Goal: Information Seeking & Learning: Learn about a topic

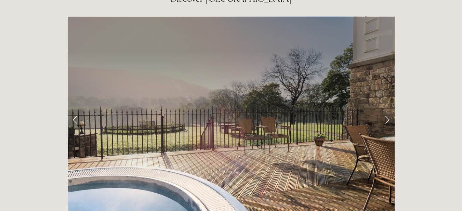
scroll to position [1095, 0]
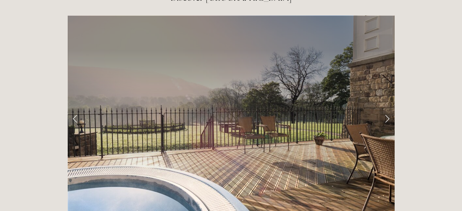
click at [386, 109] on link "Next Slide" at bounding box center [387, 119] width 15 height 21
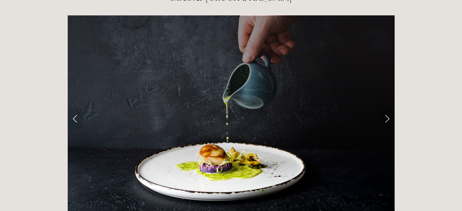
click at [386, 109] on link "Next Slide" at bounding box center [387, 119] width 15 height 21
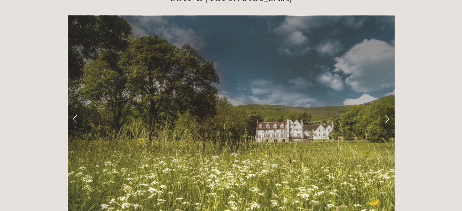
click at [386, 109] on link "Next Slide" at bounding box center [387, 119] width 15 height 21
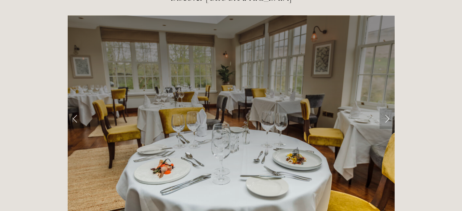
click at [386, 109] on link "Next Slide" at bounding box center [387, 119] width 15 height 21
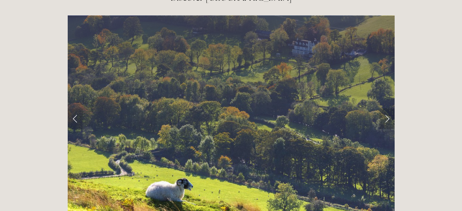
click at [386, 109] on link "Next Slide" at bounding box center [387, 119] width 15 height 21
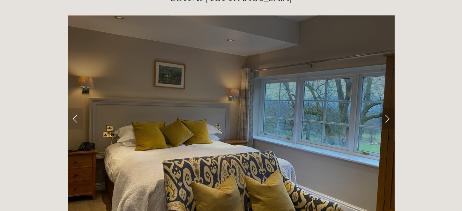
click at [386, 109] on link "Next Slide" at bounding box center [387, 119] width 15 height 21
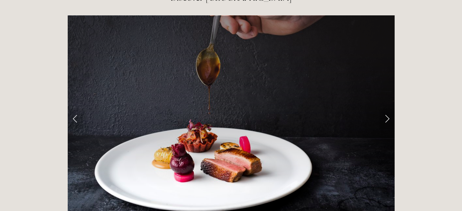
click at [386, 109] on link "Next Slide" at bounding box center [387, 119] width 15 height 21
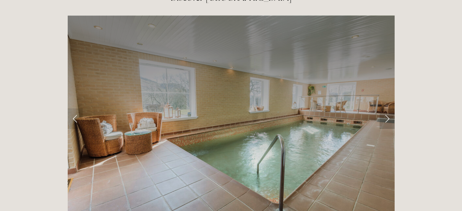
click at [386, 109] on link "Next Slide" at bounding box center [387, 119] width 15 height 21
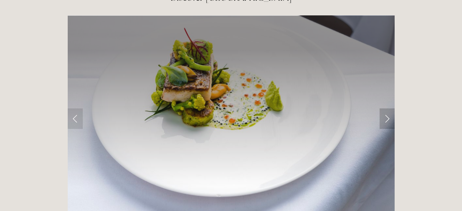
click at [386, 109] on link "Next Slide" at bounding box center [387, 119] width 15 height 21
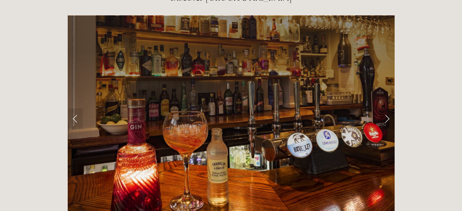
click at [386, 109] on link "Next Slide" at bounding box center [387, 119] width 15 height 21
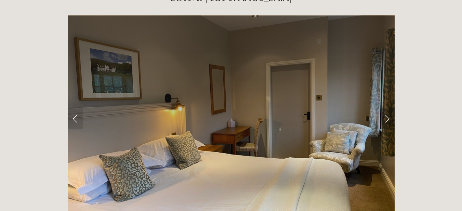
click at [386, 109] on link "Next Slide" at bounding box center [387, 119] width 15 height 21
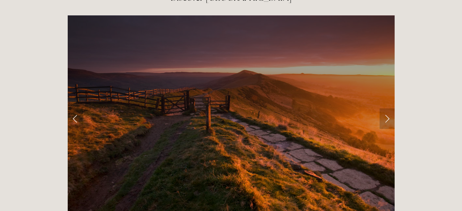
click at [386, 109] on link "Next Slide" at bounding box center [387, 119] width 15 height 21
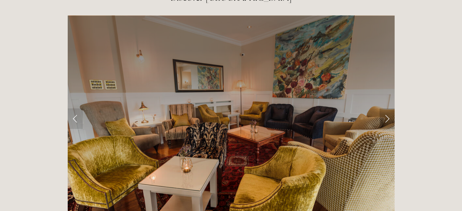
click at [386, 109] on link "Next Slide" at bounding box center [387, 119] width 15 height 21
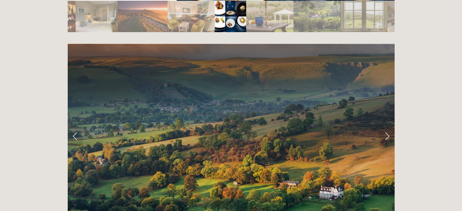
scroll to position [1312, 0]
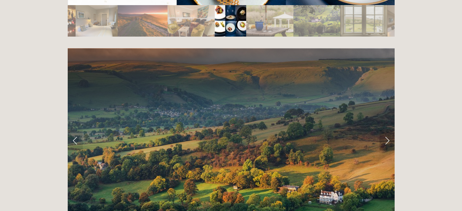
click at [386, 130] on link "Next Slide" at bounding box center [387, 140] width 15 height 21
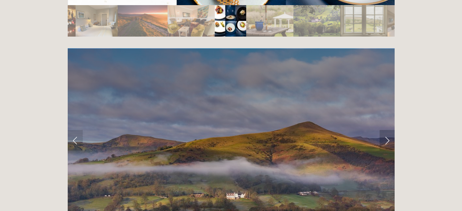
click at [386, 130] on link "Next Slide" at bounding box center [387, 140] width 15 height 21
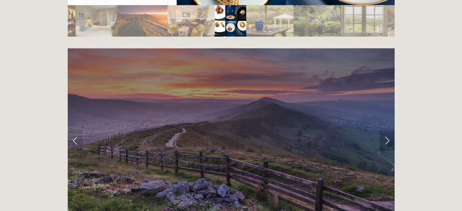
click at [387, 130] on link "Next Slide" at bounding box center [387, 140] width 15 height 21
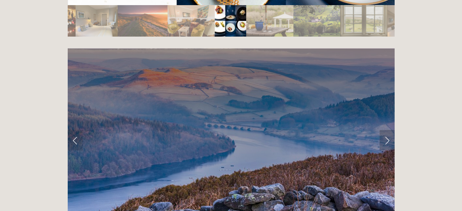
click at [387, 130] on link "Next Slide" at bounding box center [387, 140] width 15 height 21
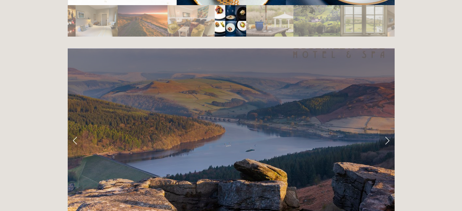
click at [387, 130] on link "Next Slide" at bounding box center [387, 140] width 15 height 21
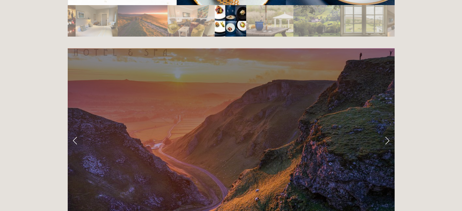
click at [387, 130] on link "Next Slide" at bounding box center [387, 140] width 15 height 21
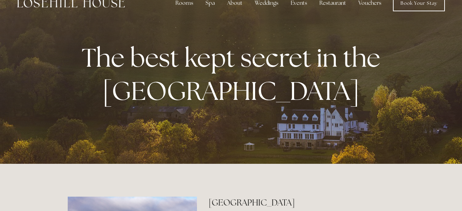
scroll to position [0, 0]
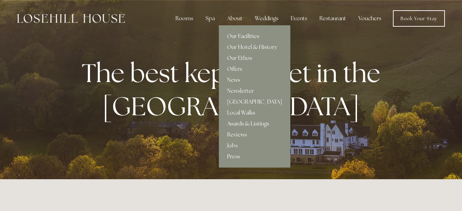
click at [248, 37] on link "Our Facilities" at bounding box center [255, 36] width 72 height 11
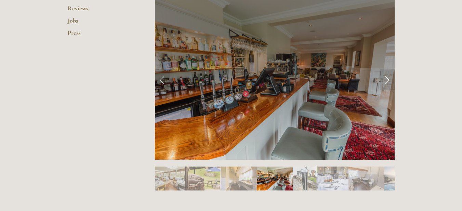
scroll to position [297, 0]
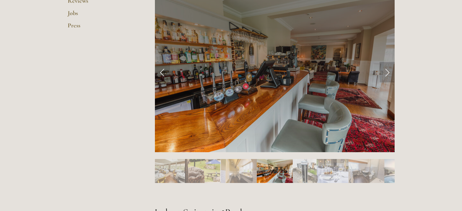
click at [387, 71] on link "Next Slide" at bounding box center [387, 72] width 15 height 21
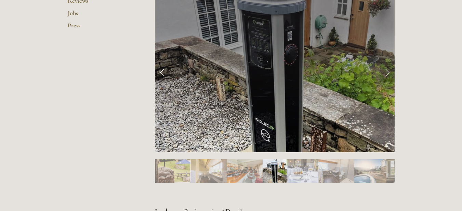
click at [387, 70] on link "Next Slide" at bounding box center [387, 72] width 15 height 21
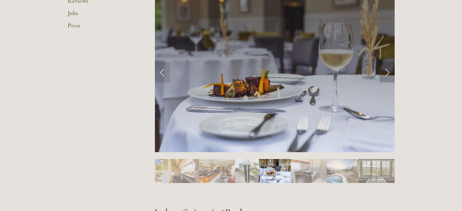
click at [385, 72] on link "Next Slide" at bounding box center [387, 72] width 15 height 21
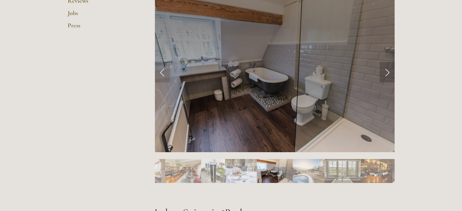
click at [385, 71] on link "Next Slide" at bounding box center [387, 72] width 15 height 21
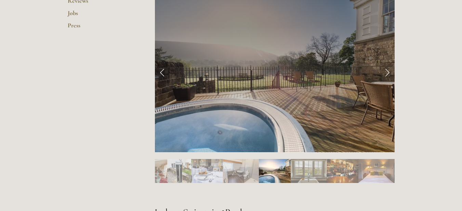
click at [385, 71] on link "Next Slide" at bounding box center [387, 72] width 15 height 21
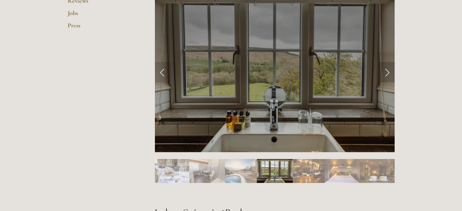
click at [386, 71] on link "Next Slide" at bounding box center [387, 72] width 15 height 21
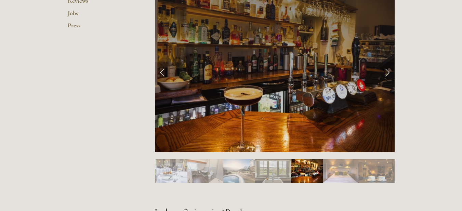
click at [386, 71] on link "Next Slide" at bounding box center [387, 72] width 15 height 21
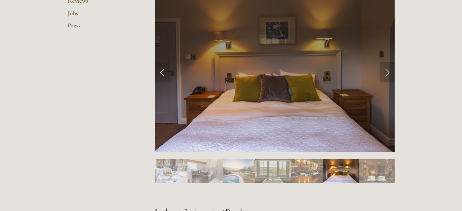
click at [386, 71] on link "Next Slide" at bounding box center [387, 72] width 15 height 21
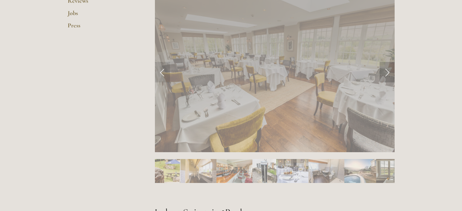
click at [386, 71] on link "Next Slide" at bounding box center [387, 72] width 15 height 21
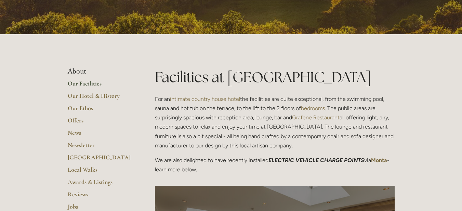
scroll to position [103, 0]
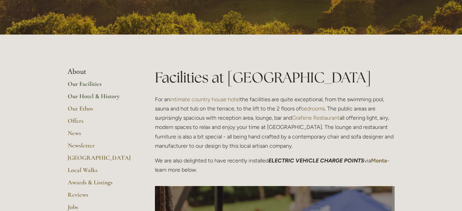
click at [92, 96] on link "Our Hotel & History" at bounding box center [100, 98] width 65 height 12
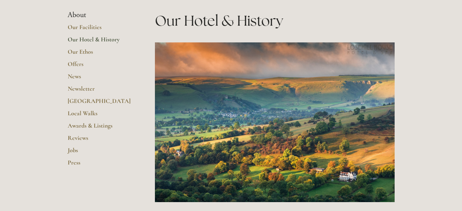
scroll to position [160, 0]
click at [81, 137] on link "Reviews" at bounding box center [100, 140] width 65 height 12
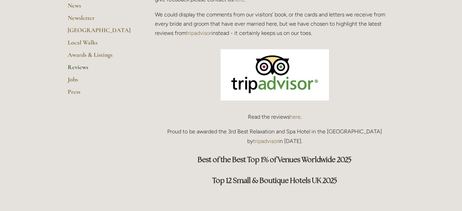
scroll to position [240, 0]
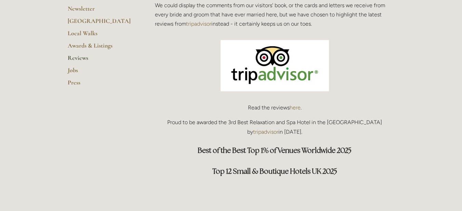
click at [297, 108] on link "here" at bounding box center [295, 107] width 11 height 7
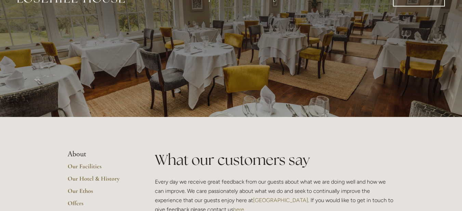
scroll to position [0, 0]
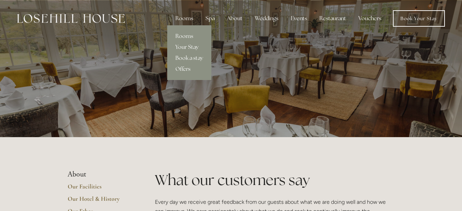
click at [187, 48] on link "Your Stay" at bounding box center [189, 47] width 44 height 11
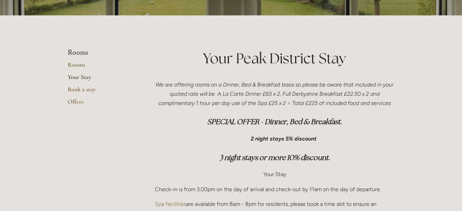
scroll to position [126, 0]
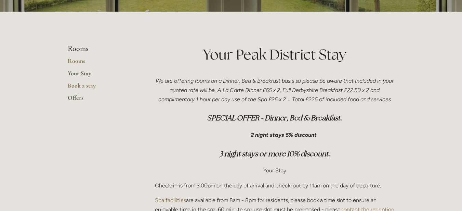
click at [77, 98] on link "Offers" at bounding box center [100, 100] width 65 height 12
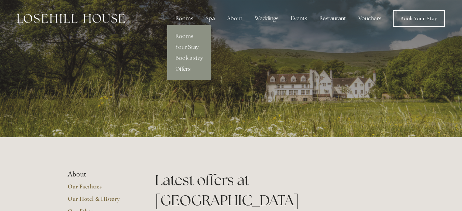
click at [189, 18] on div "Rooms" at bounding box center [184, 19] width 29 height 14
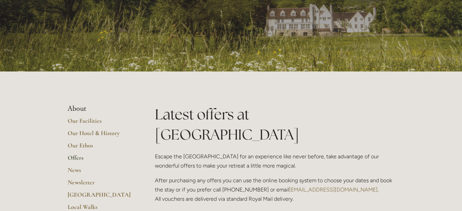
scroll to position [68, 0]
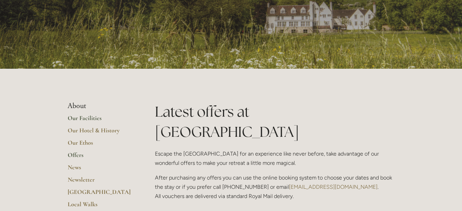
click at [83, 119] on link "Our Facilities" at bounding box center [100, 120] width 65 height 12
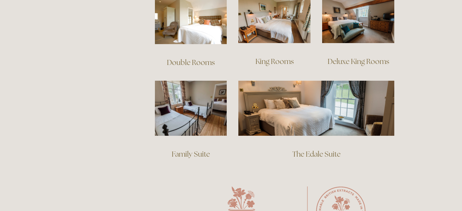
scroll to position [502, 0]
click at [357, 56] on link "Deluxe King Rooms" at bounding box center [359, 60] width 62 height 9
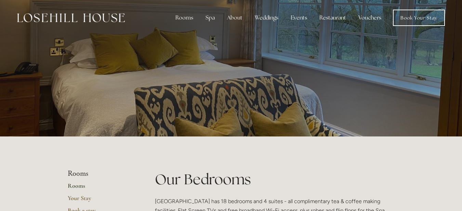
scroll to position [0, 0]
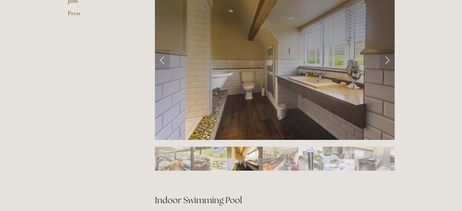
scroll to position [308, 0]
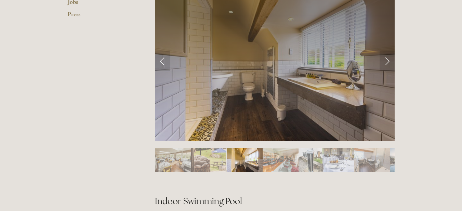
click at [250, 162] on img "Slide 3" at bounding box center [245, 160] width 36 height 24
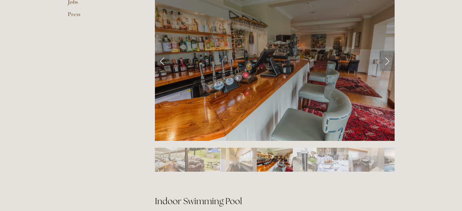
click at [385, 62] on link "Next Slide" at bounding box center [387, 61] width 15 height 21
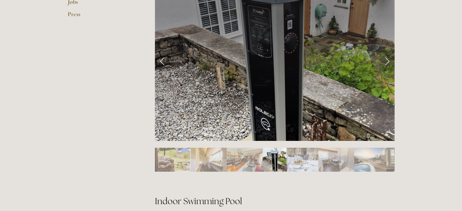
click at [385, 62] on link "Next Slide" at bounding box center [387, 61] width 15 height 21
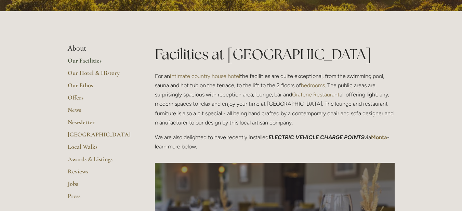
scroll to position [126, 0]
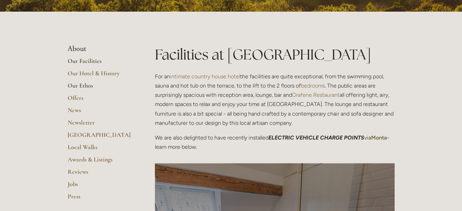
click at [80, 86] on link "Our Ethos" at bounding box center [100, 88] width 65 height 12
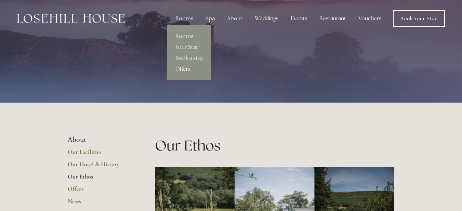
click at [188, 19] on div "Rooms" at bounding box center [184, 19] width 29 height 14
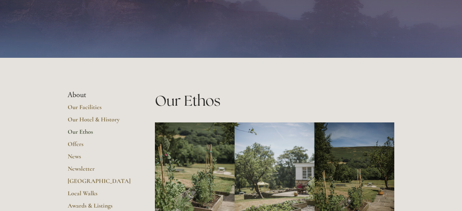
scroll to position [46, 0]
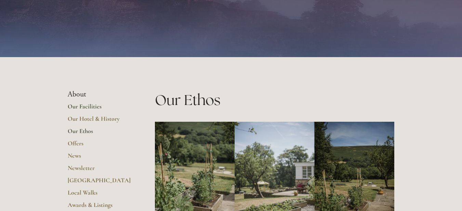
click at [86, 107] on link "Our Facilities" at bounding box center [100, 109] width 65 height 12
click at [92, 117] on link "Our Hotel & History" at bounding box center [100, 121] width 65 height 12
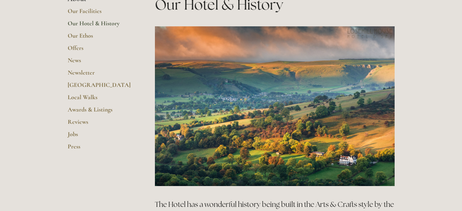
scroll to position [182, 0]
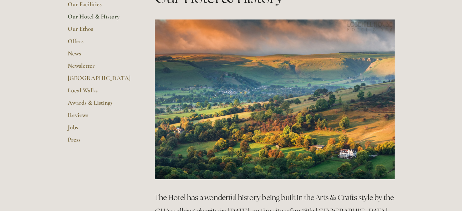
click at [380, 107] on img at bounding box center [275, 100] width 240 height 160
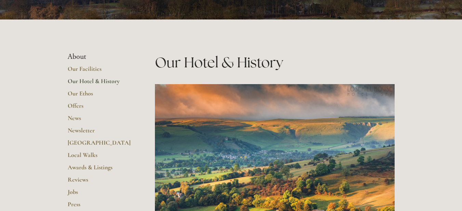
scroll to position [114, 0]
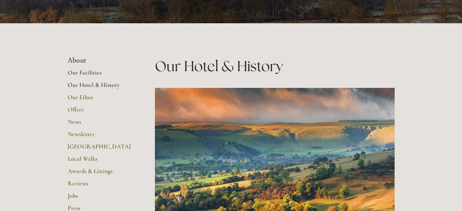
click at [82, 73] on link "Our Facilities" at bounding box center [100, 75] width 65 height 12
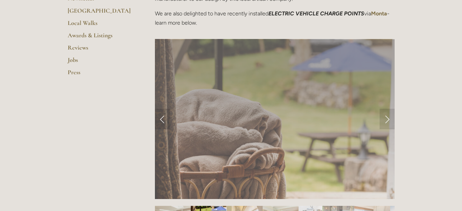
scroll to position [251, 0]
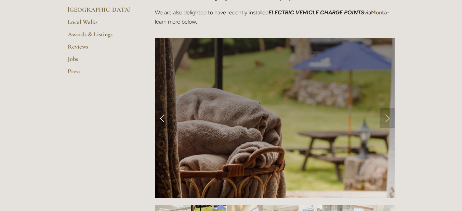
click at [391, 119] on link "Next Slide" at bounding box center [387, 118] width 15 height 21
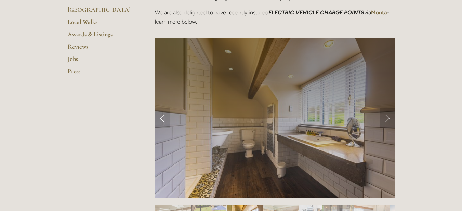
click at [386, 121] on link "Next Slide" at bounding box center [387, 118] width 15 height 21
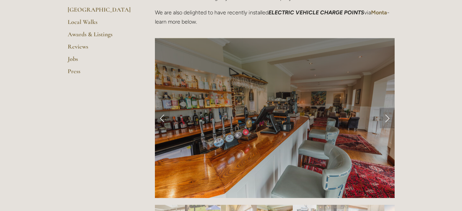
click at [386, 121] on link "Next Slide" at bounding box center [387, 118] width 15 height 21
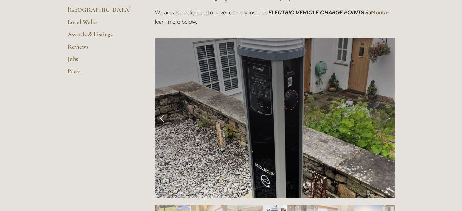
click at [386, 121] on link "Next Slide" at bounding box center [387, 118] width 15 height 21
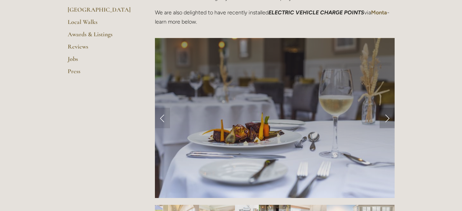
click at [387, 120] on link "Next Slide" at bounding box center [387, 118] width 15 height 21
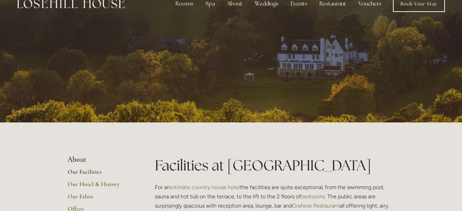
scroll to position [0, 0]
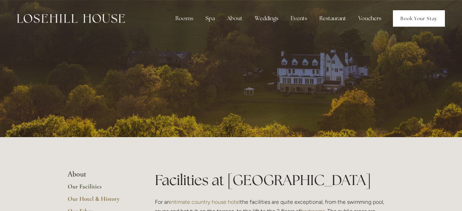
click at [416, 20] on link "Book Your Stay" at bounding box center [419, 18] width 52 height 16
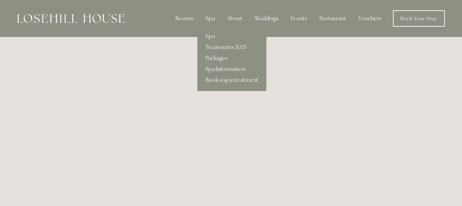
click at [211, 17] on div "Spa" at bounding box center [210, 19] width 20 height 14
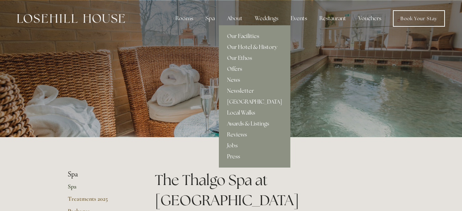
click at [239, 18] on div "About" at bounding box center [235, 19] width 26 height 14
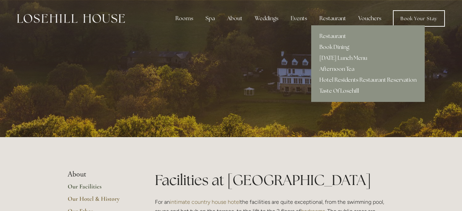
click at [330, 19] on div "Restaurant" at bounding box center [333, 19] width 38 height 14
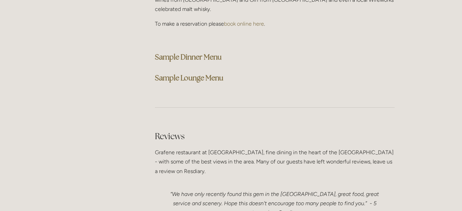
scroll to position [1814, 0]
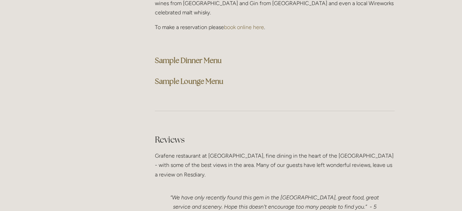
click at [205, 56] on strong "Sample Dinner Menu" at bounding box center [188, 60] width 67 height 9
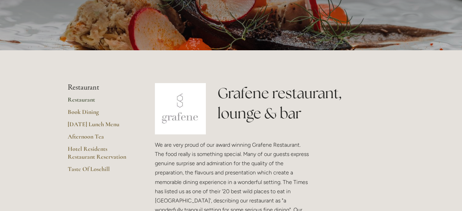
scroll to position [68, 0]
